Goal: Contribute content: Contribute content

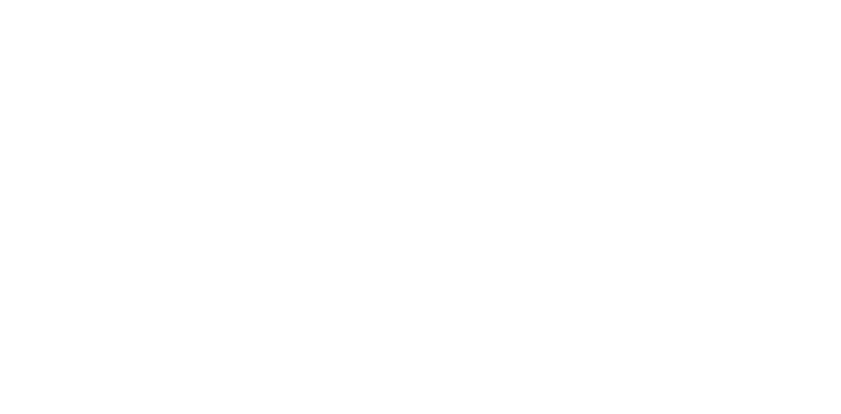
click at [126, 2] on body at bounding box center [420, 2] width 836 height 0
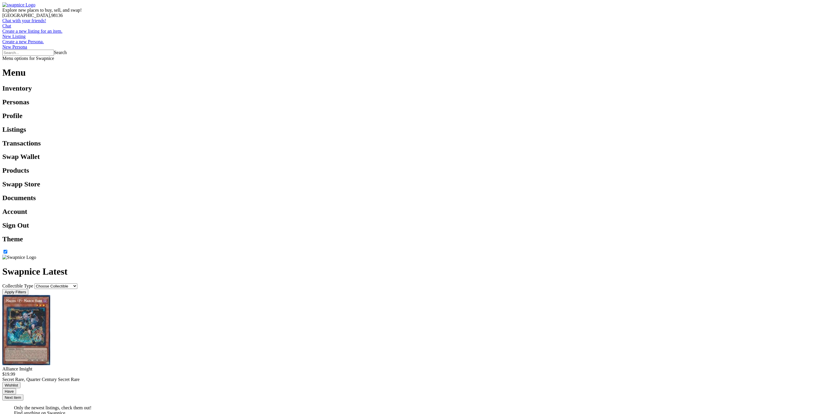
click at [829, 61] on div at bounding box center [416, 61] width 829 height 0
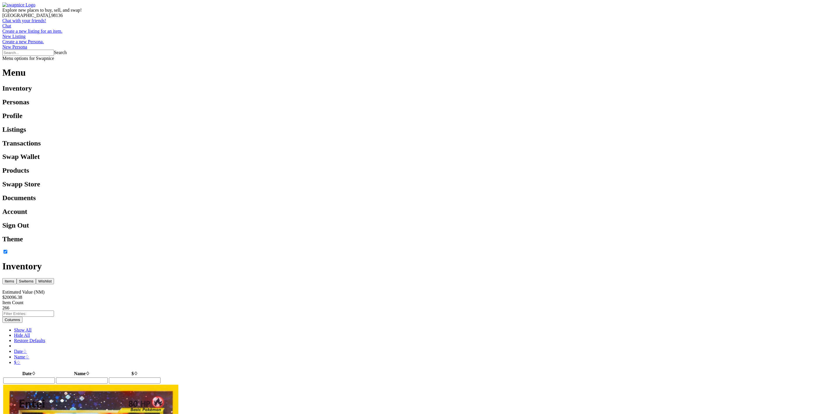
click at [34, 279] on div "Switems" at bounding box center [26, 281] width 15 height 4
click at [52, 279] on div "Wishlist" at bounding box center [44, 281] width 13 height 4
click at [34, 279] on div "Switems" at bounding box center [26, 281] width 15 height 4
click at [14, 279] on div "Items" at bounding box center [10, 281] width 10 height 4
click at [36, 278] on button "Switems" at bounding box center [26, 281] width 19 height 6
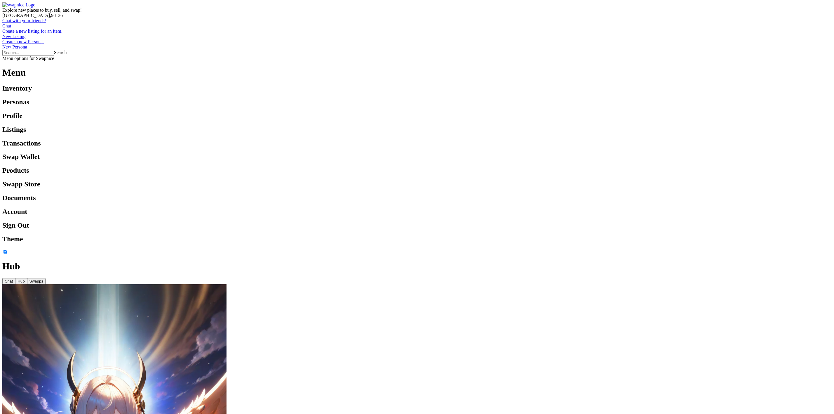
click at [43, 279] on div "Swapps" at bounding box center [36, 281] width 14 height 4
click at [25, 279] on div "Hub" at bounding box center [21, 281] width 7 height 4
click at [46, 278] on button "Swapps" at bounding box center [36, 281] width 18 height 6
click at [827, 61] on div at bounding box center [416, 61] width 829 height 0
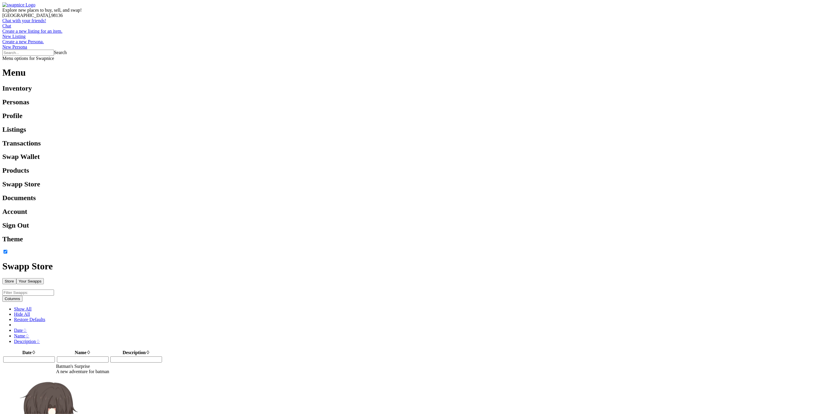
click at [41, 279] on div "Your Swapps" at bounding box center [30, 281] width 23 height 4
click at [4, 261] on div at bounding box center [416, 261] width 829 height 0
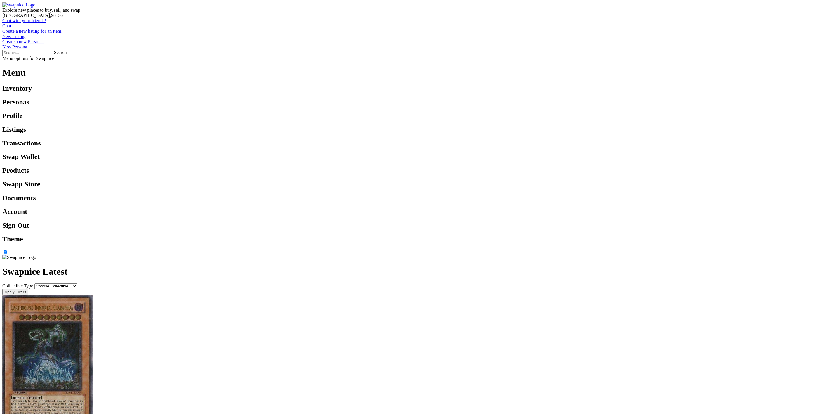
click at [825, 61] on div at bounding box center [416, 61] width 829 height 0
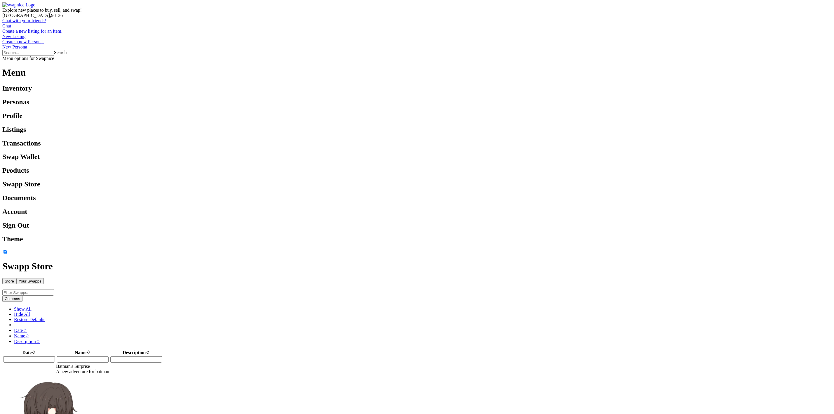
click at [41, 279] on div "Your Swapps" at bounding box center [30, 281] width 23 height 4
click at [65, 279] on div "Created Swapps" at bounding box center [50, 281] width 29 height 4
click at [652, 261] on div "Your Swapps Added Swapps Swapp Creator Columns Show All Hide All Restore Defaul…" at bounding box center [416, 377] width 829 height 232
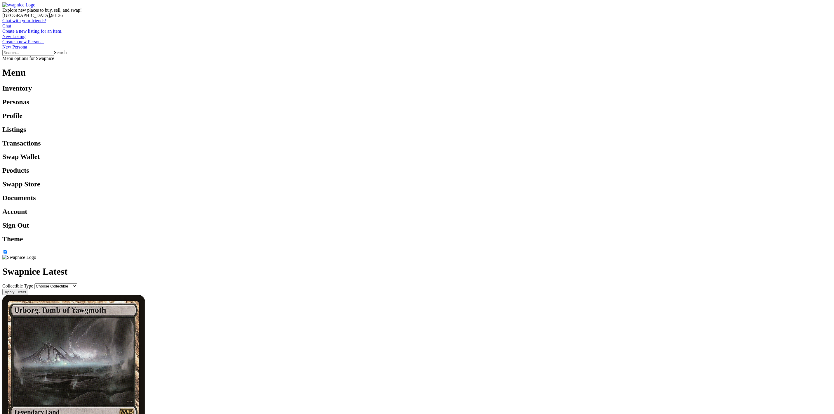
click at [829, 61] on div at bounding box center [416, 61] width 829 height 0
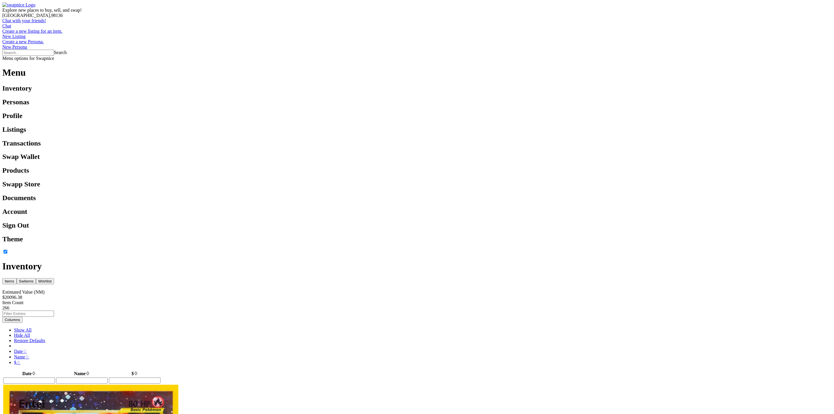
click at [34, 279] on div "Switems" at bounding box center [26, 281] width 15 height 4
click at [52, 279] on div "Wishlist" at bounding box center [44, 281] width 13 height 4
drag, startPoint x: 823, startPoint y: 4, endPoint x: 643, endPoint y: 21, distance: 181.5
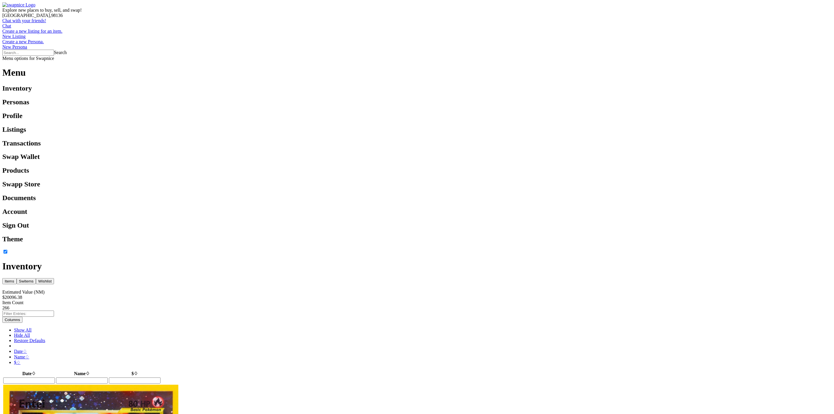
click at [54, 56] on span "Menu options for Swapnice" at bounding box center [28, 58] width 52 height 5
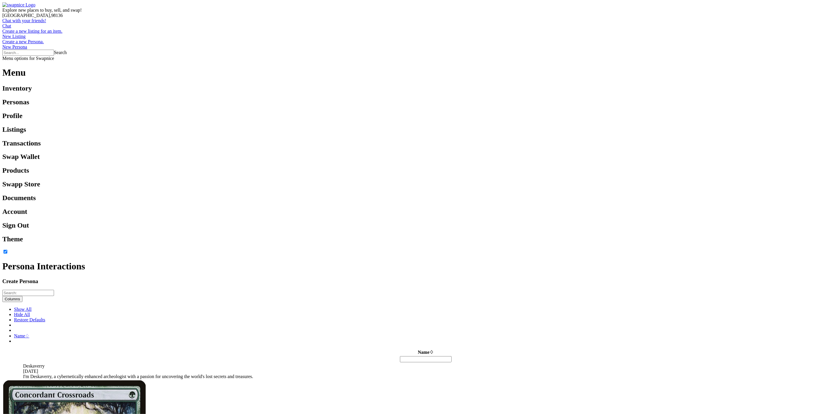
click at [828, 61] on div at bounding box center [416, 61] width 829 height 0
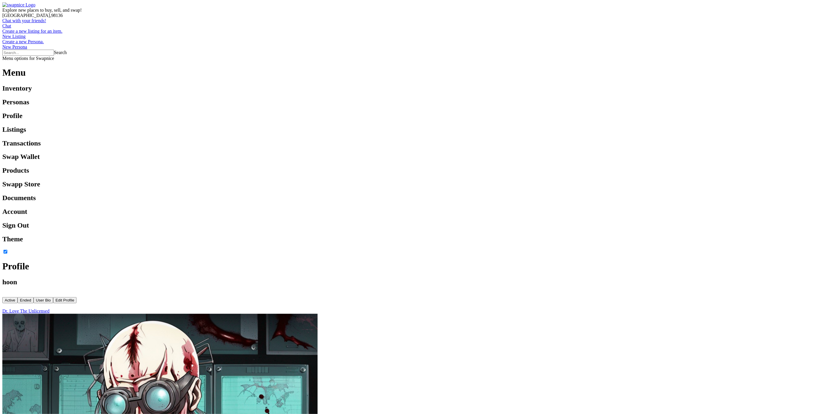
click at [74, 298] on div "Edit Profile" at bounding box center [64, 300] width 19 height 4
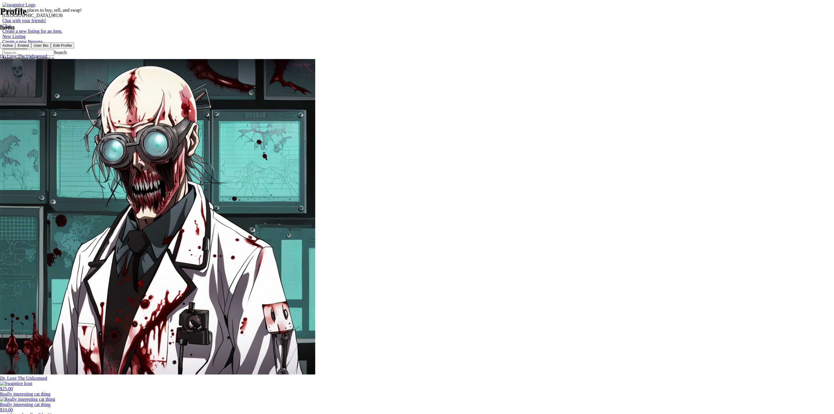
click at [72, 48] on div "Edit Profile" at bounding box center [62, 45] width 19 height 4
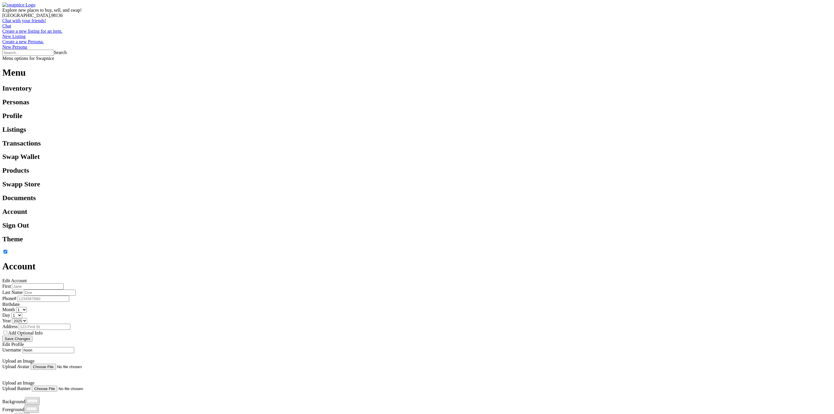
click at [6, 261] on div at bounding box center [416, 261] width 829 height 0
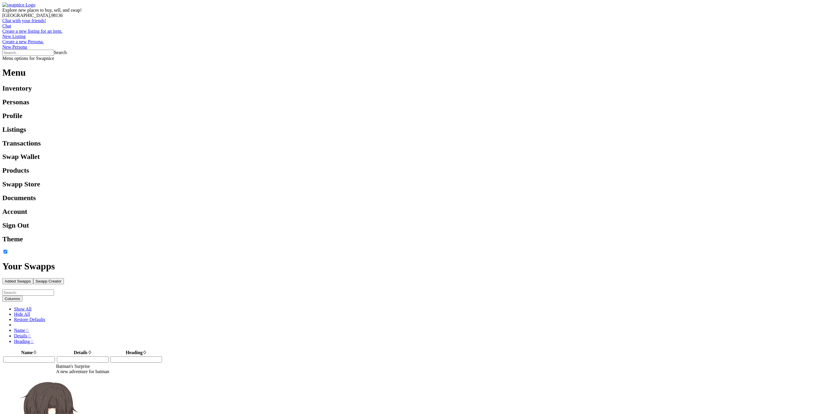
click at [808, 261] on div "Your Swapps Added Swapps Swapp Creator Columns Show All Hide All Restore Defaul…" at bounding box center [416, 377] width 829 height 232
click at [827, 61] on div at bounding box center [416, 61] width 829 height 0
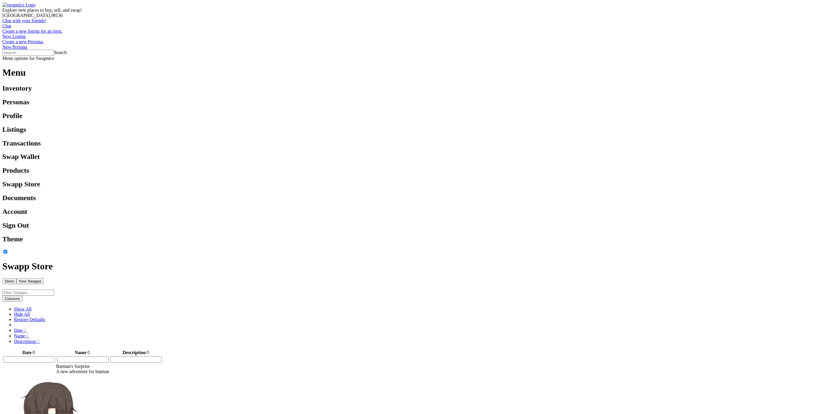
click at [16, 278] on button "Store" at bounding box center [9, 281] width 14 height 6
click at [41, 279] on div "Your Swapps" at bounding box center [30, 281] width 23 height 4
drag, startPoint x: 322, startPoint y: 45, endPoint x: 277, endPoint y: 47, distance: 45.0
click at [31, 279] on div "Added Swapps" at bounding box center [18, 281] width 26 height 4
click at [64, 278] on button "Swapp Creator" at bounding box center [48, 281] width 31 height 6
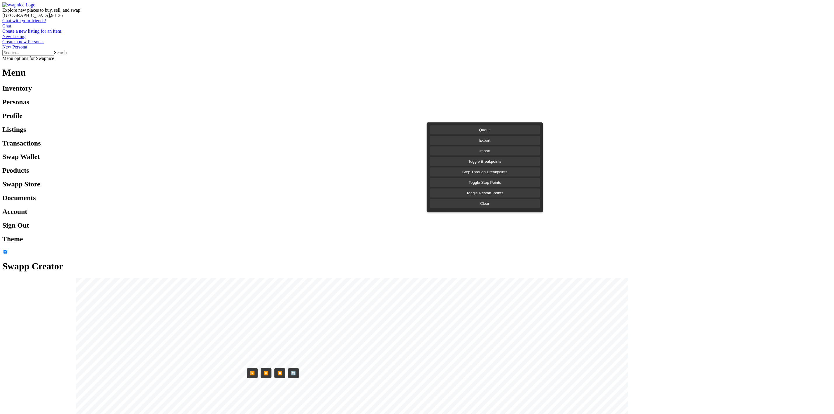
drag, startPoint x: 7, startPoint y: 20, endPoint x: 4, endPoint y: 20, distance: 3.6
click at [4, 261] on div at bounding box center [416, 261] width 829 height 0
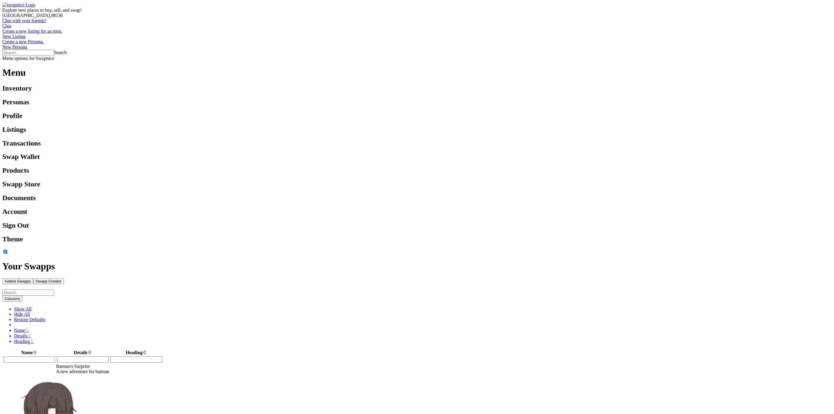
click at [4, 261] on div at bounding box center [416, 261] width 829 height 0
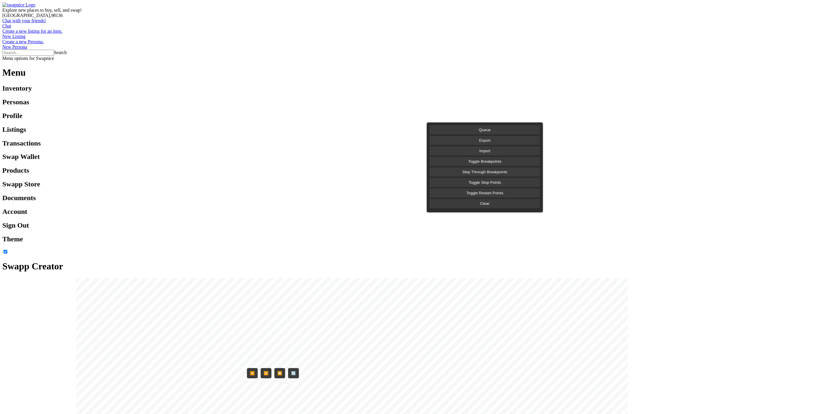
click at [6, 261] on div at bounding box center [416, 261] width 829 height 0
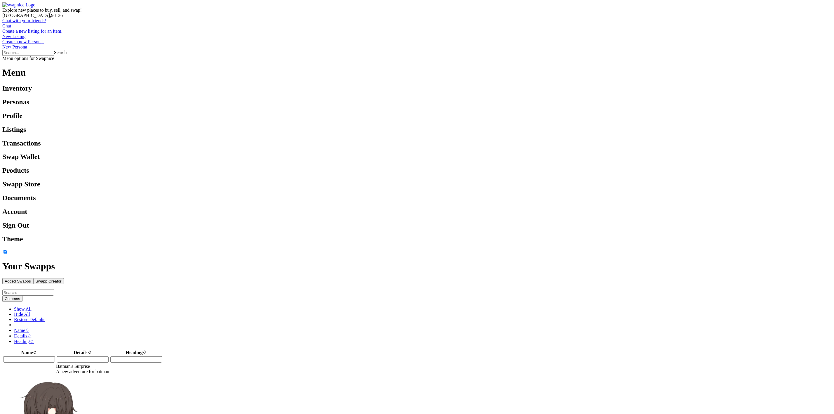
click at [6, 261] on div at bounding box center [416, 261] width 829 height 0
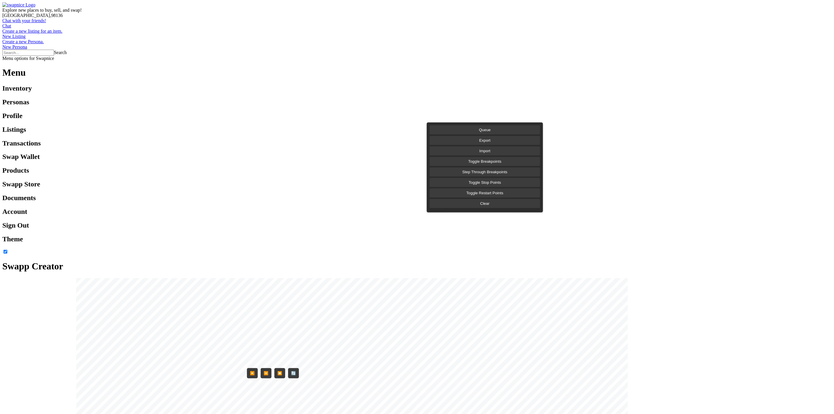
click at [6, 261] on div at bounding box center [416, 261] width 829 height 0
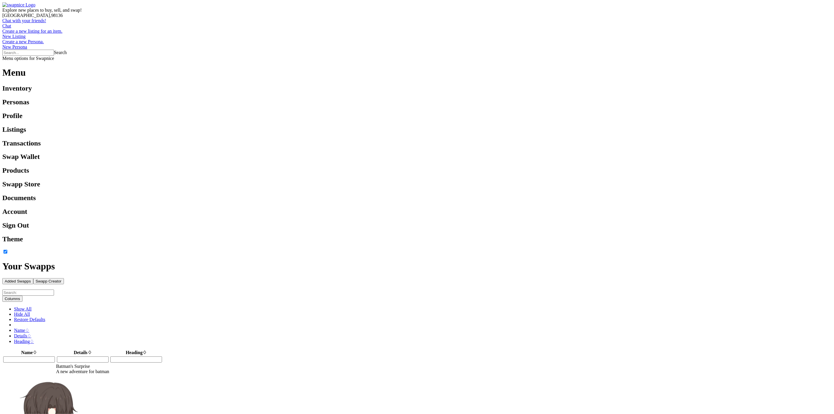
drag, startPoint x: 191, startPoint y: 45, endPoint x: 185, endPoint y: 45, distance: 5.8
click at [31, 279] on div "Added Swapps" at bounding box center [18, 281] width 26 height 4
